Goal: Task Accomplishment & Management: Manage account settings

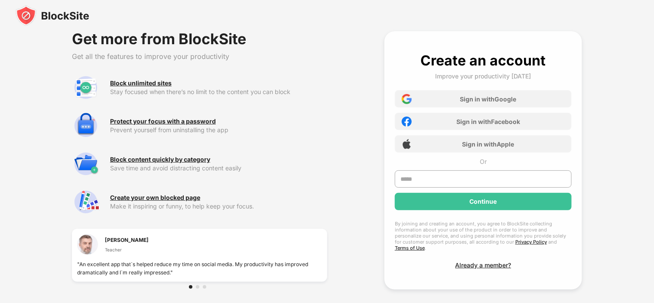
click at [422, 17] on div at bounding box center [327, 15] width 654 height 31
click at [200, 287] on div at bounding box center [199, 286] width 21 height 3
click at [198, 287] on div at bounding box center [197, 286] width 3 height 3
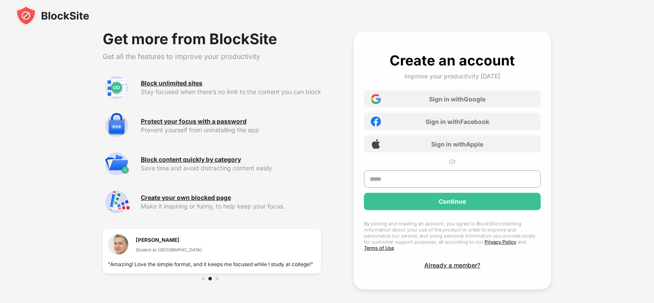
click at [218, 278] on div at bounding box center [217, 278] width 3 height 3
click at [201, 279] on div at bounding box center [212, 279] width 219 height 10
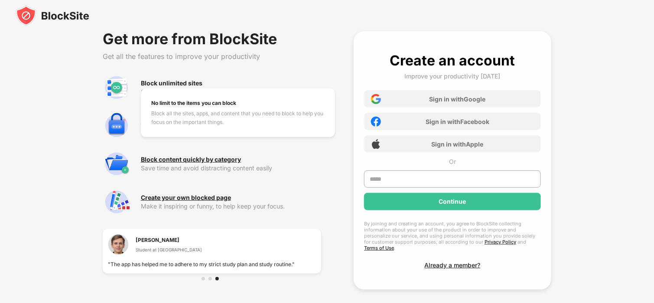
click at [174, 80] on div "Block unlimited sites" at bounding box center [172, 83] width 62 height 7
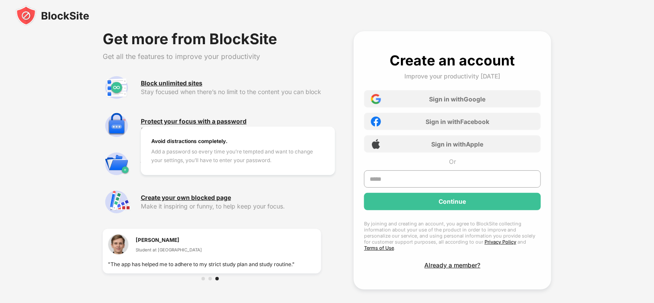
click at [171, 125] on div "Protect your focus with a password Avoid distractions completely. Add a passwor…" at bounding box center [231, 126] width 180 height 16
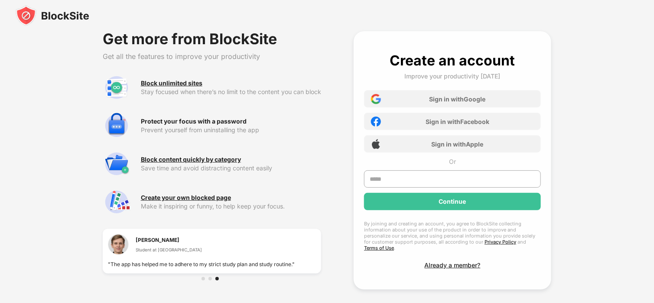
click at [172, 121] on div "Protect your focus with a password" at bounding box center [194, 121] width 106 height 7
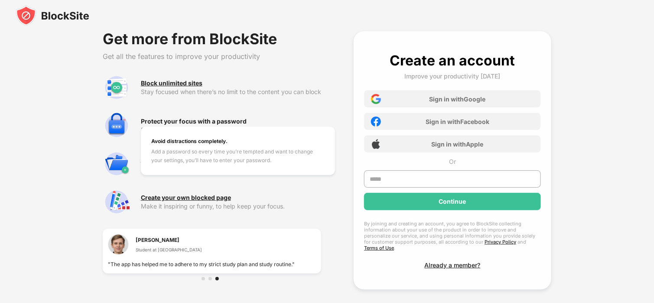
click at [172, 121] on div "Protect your focus with a password" at bounding box center [194, 121] width 106 height 7
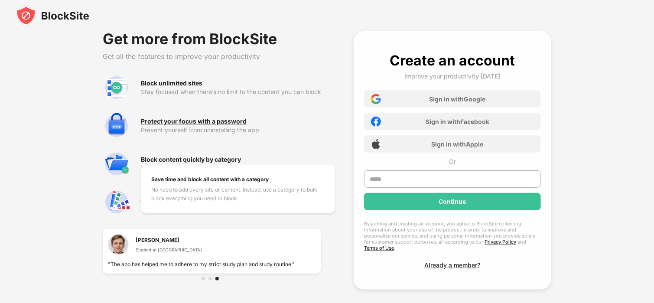
click at [179, 159] on div "Block content quickly by category" at bounding box center [191, 159] width 100 height 7
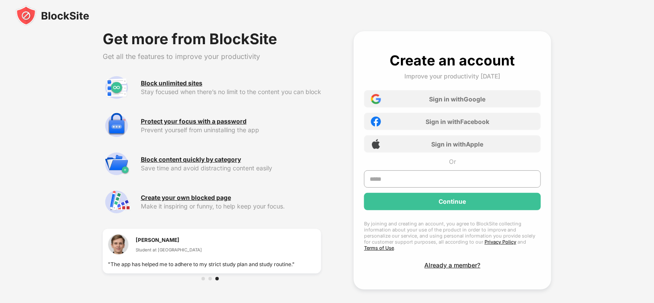
click at [183, 189] on div "Create your own blocked page Make it inspiring or funny, to help keep your focu…" at bounding box center [212, 202] width 219 height 28
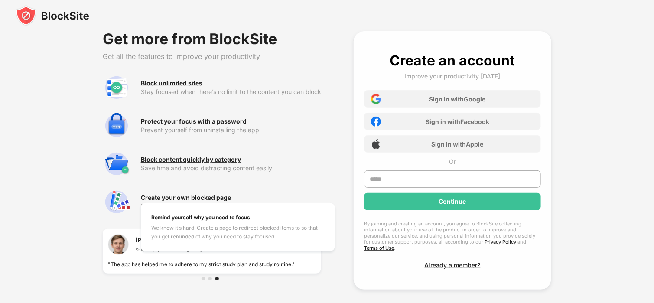
click at [184, 197] on div "Create your own blocked page" at bounding box center [186, 197] width 90 height 7
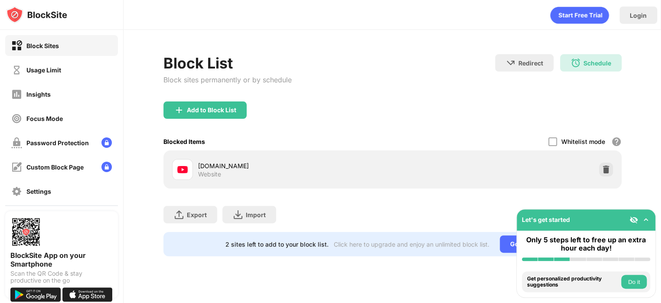
click at [389, 63] on div "Block List Block sites permanently or by schedule Redirect Choose a site to be …" at bounding box center [393, 77] width 458 height 47
click at [645, 223] on img at bounding box center [646, 220] width 9 height 9
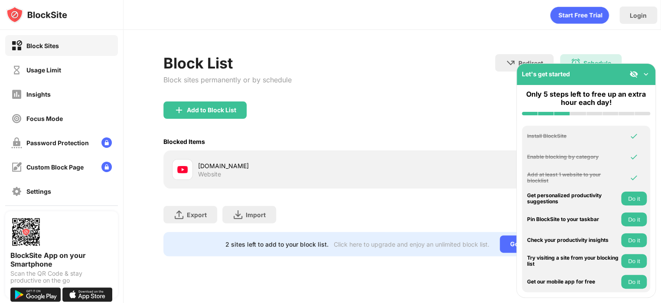
click at [646, 74] on img at bounding box center [646, 74] width 9 height 9
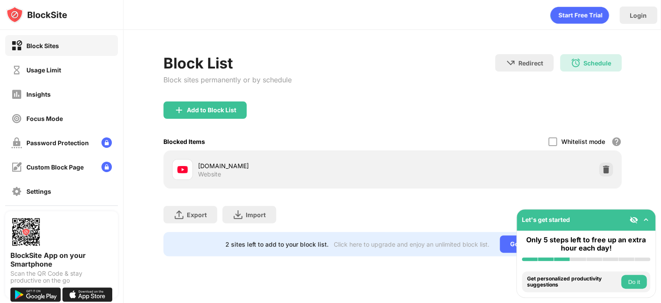
click at [634, 216] on img at bounding box center [634, 220] width 9 height 9
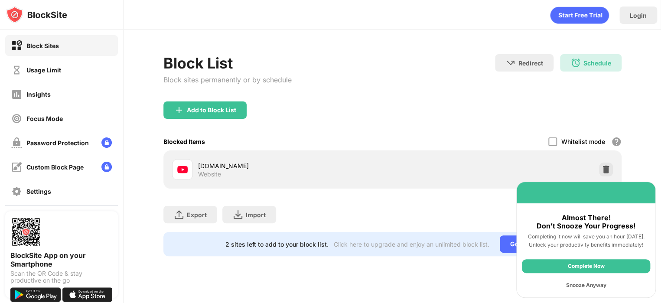
click at [477, 272] on div "Block List Block sites permanently or by schedule Redirect Choose a site to be …" at bounding box center [393, 155] width 538 height 251
click at [451, 112] on div "Add to Block List" at bounding box center [393, 116] width 458 height 31
click at [562, 284] on div "Snooze Anyway" at bounding box center [586, 285] width 128 height 14
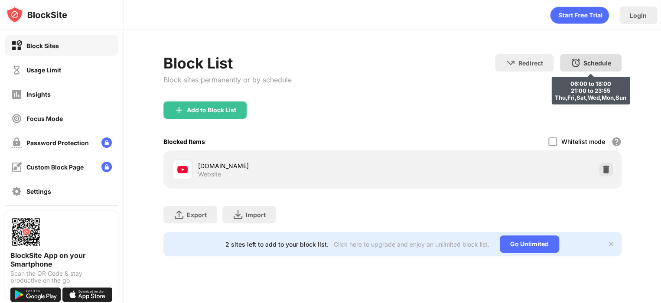
click at [584, 66] on div "Schedule 06:00 to 18:00 21:00 to 23:55 Thu,Fri,Sat,Wed,Mon,Sun" at bounding box center [591, 62] width 62 height 17
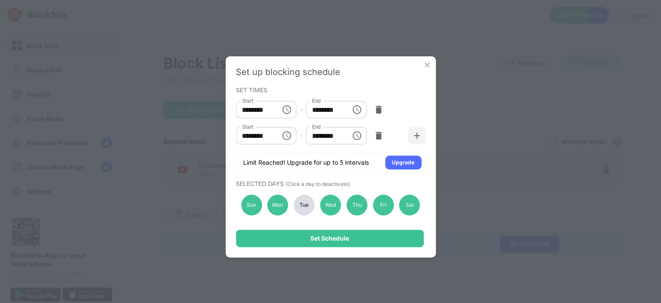
click at [301, 205] on div "Tue" at bounding box center [304, 205] width 21 height 21
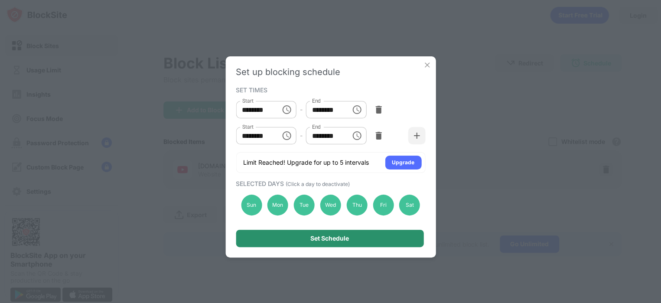
click at [277, 239] on div "Set Schedule" at bounding box center [330, 238] width 188 height 17
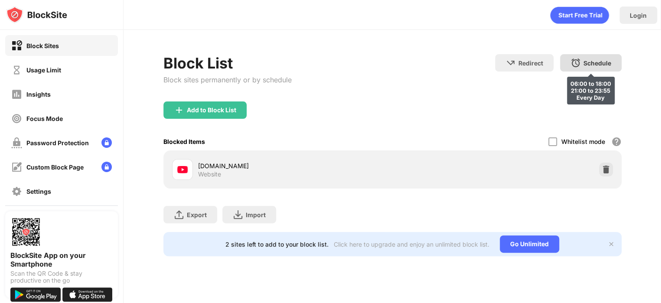
click at [574, 66] on img at bounding box center [576, 63] width 10 height 10
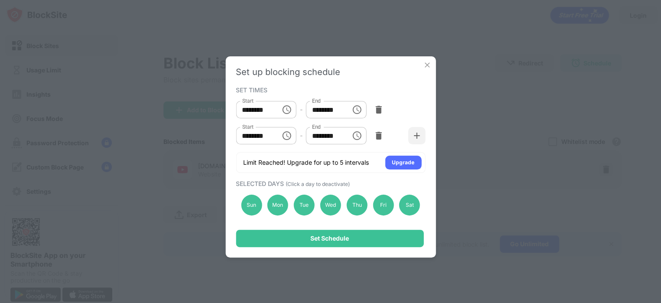
click at [287, 111] on icon "Choose time, selected time is 6:00 AM" at bounding box center [287, 110] width 10 height 10
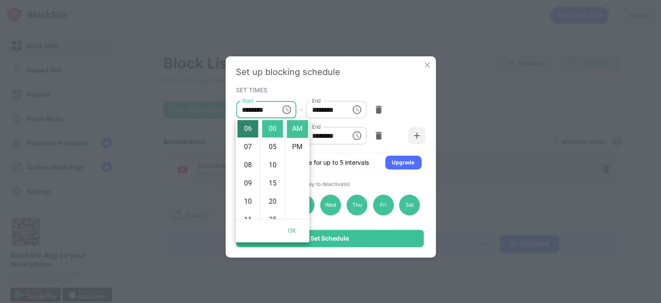
scroll to position [23, 0]
click at [248, 191] on li "05" at bounding box center [248, 197] width 21 height 17
type input "********"
click at [291, 232] on button "OK" at bounding box center [292, 231] width 28 height 16
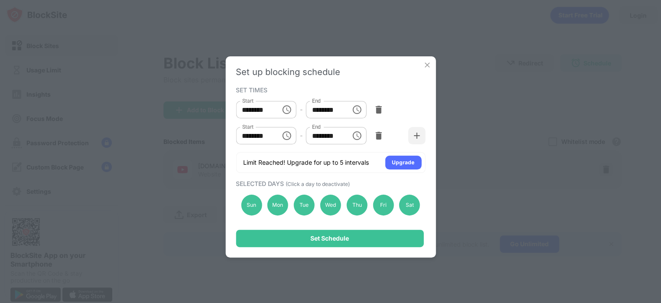
click at [282, 133] on icon "Choose time, selected time is 9:00 PM" at bounding box center [287, 136] width 10 height 10
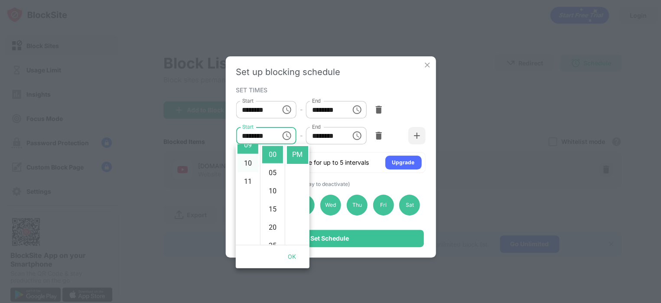
scroll to position [87, 0]
click at [248, 207] on li "08" at bounding box center [248, 213] width 21 height 17
click at [273, 152] on li "30" at bounding box center [272, 150] width 21 height 17
type input "********"
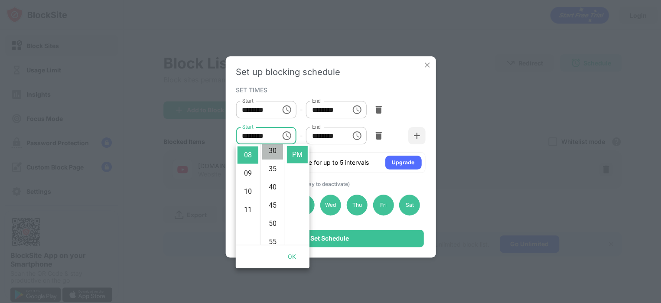
scroll to position [109, 0]
click at [292, 255] on button "OK" at bounding box center [292, 257] width 28 height 16
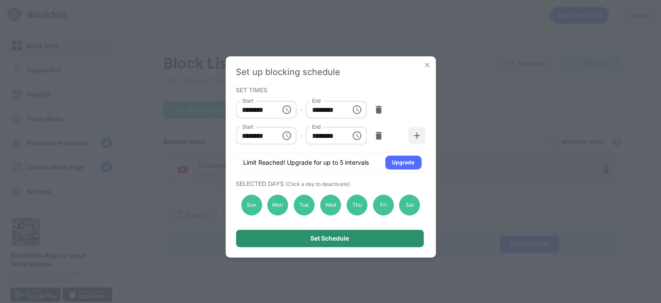
click at [373, 238] on div "Set Schedule" at bounding box center [330, 238] width 188 height 17
